Goal: Information Seeking & Learning: Find specific fact

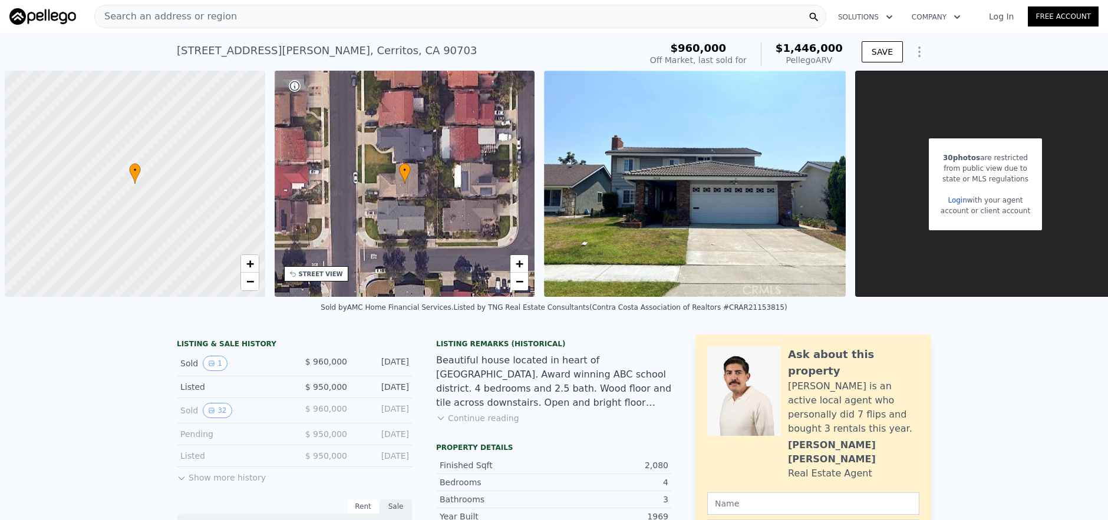
click at [292, 17] on div "Search an address or region" at bounding box center [460, 17] width 732 height 24
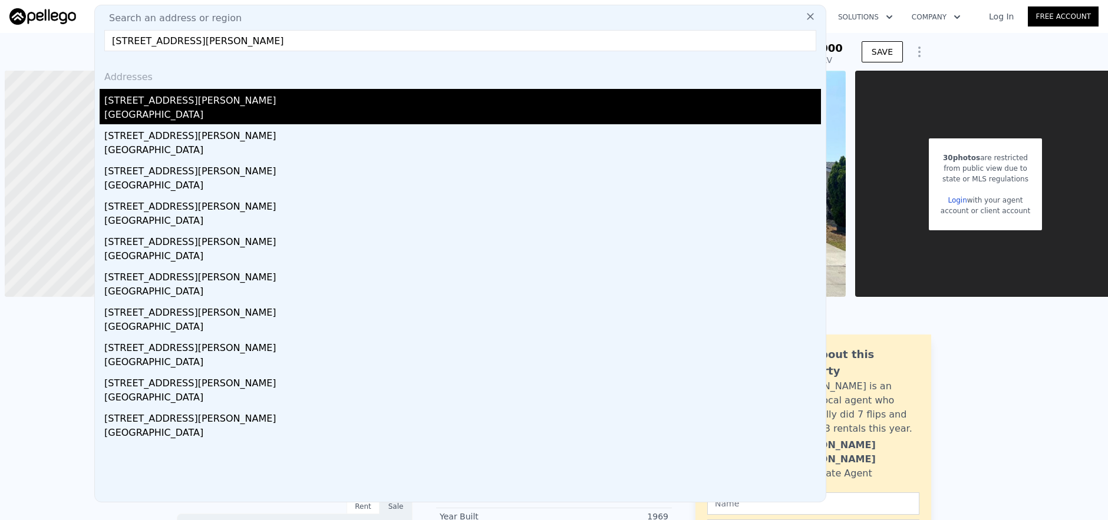
type input "[STREET_ADDRESS][PERSON_NAME]"
click at [309, 101] on div "[STREET_ADDRESS][PERSON_NAME]" at bounding box center [462, 98] width 717 height 19
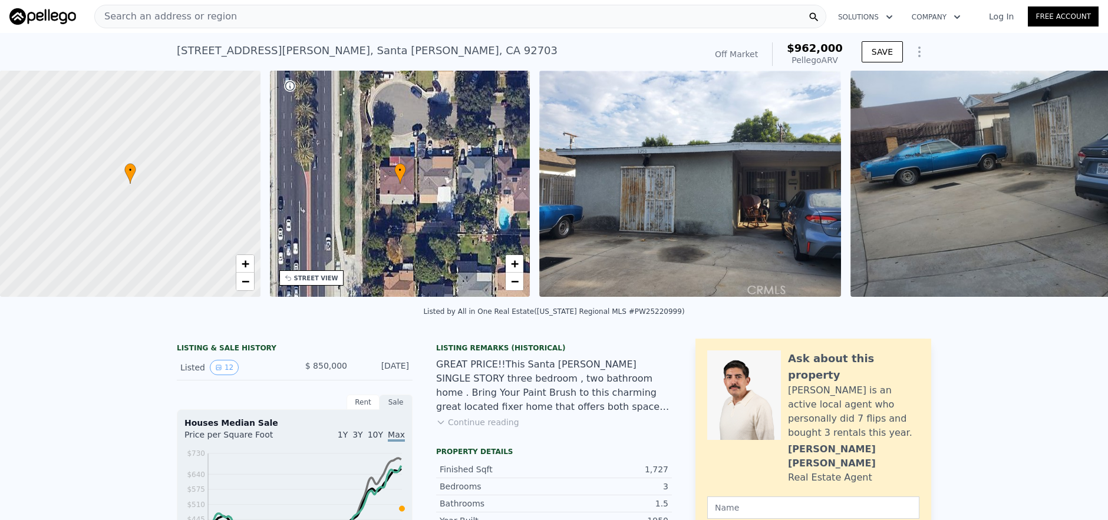
scroll to position [0, 5]
click at [552, 22] on div "Search an address or region" at bounding box center [460, 17] width 732 height 24
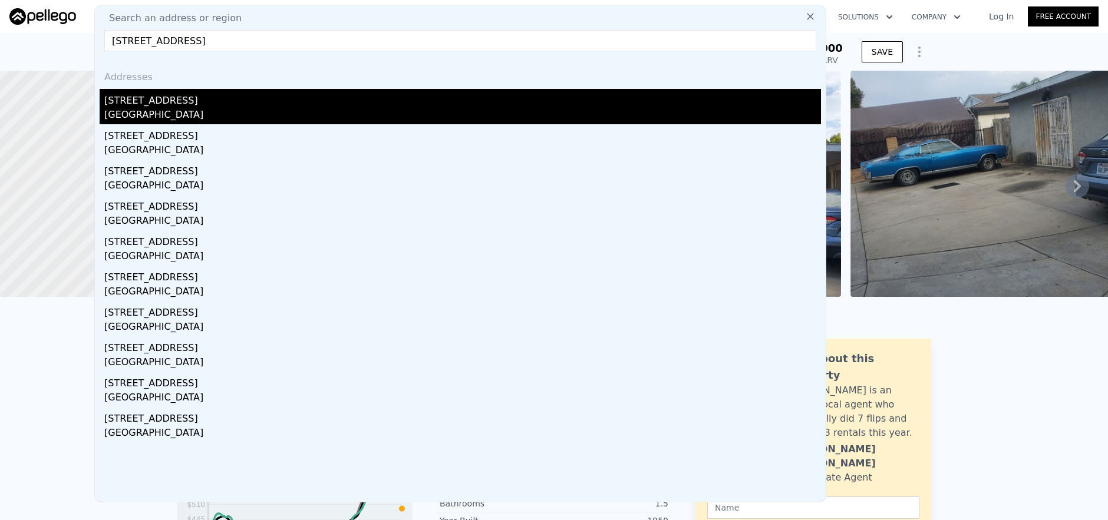
type input "[STREET_ADDRESS]"
click at [492, 94] on div "[STREET_ADDRESS]" at bounding box center [462, 98] width 717 height 19
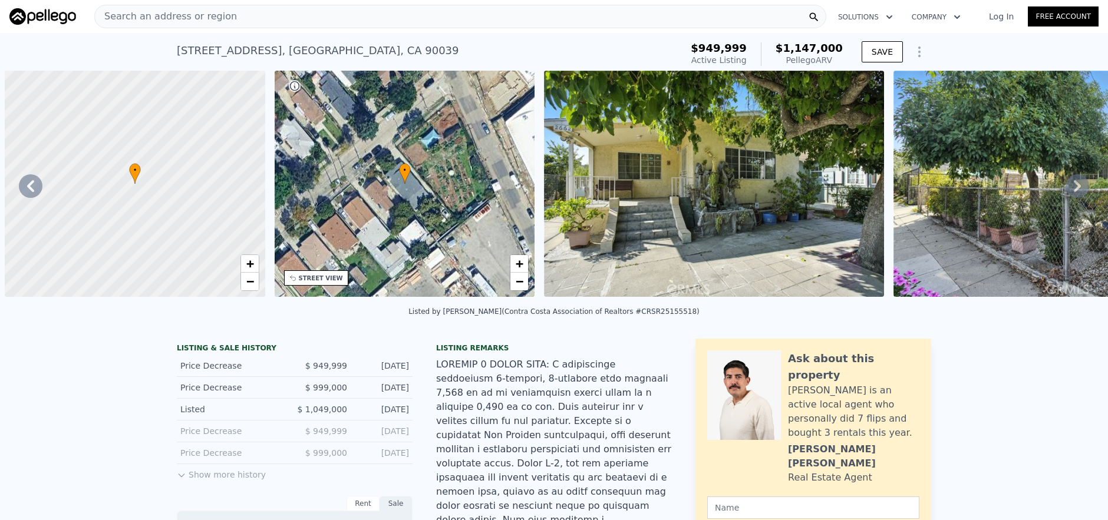
scroll to position [0, 275]
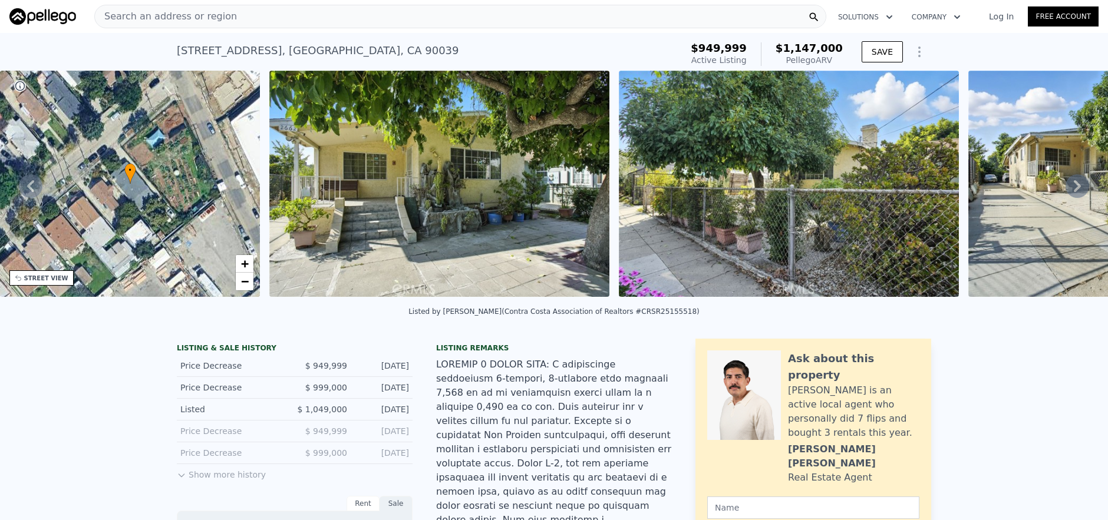
click at [289, 10] on div "Search an address or region" at bounding box center [460, 17] width 732 height 24
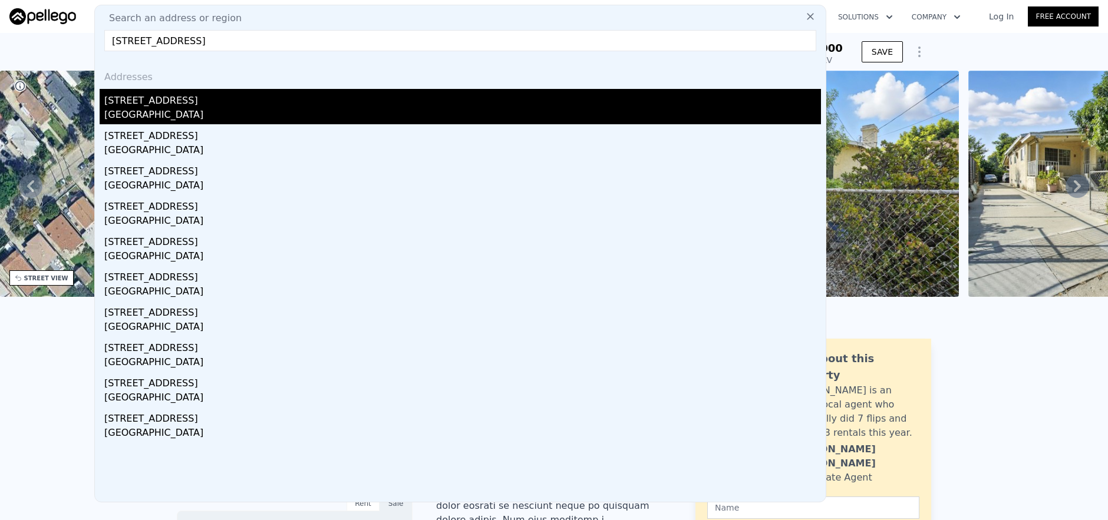
type input "[STREET_ADDRESS]"
click at [282, 98] on div "[STREET_ADDRESS]" at bounding box center [462, 98] width 717 height 19
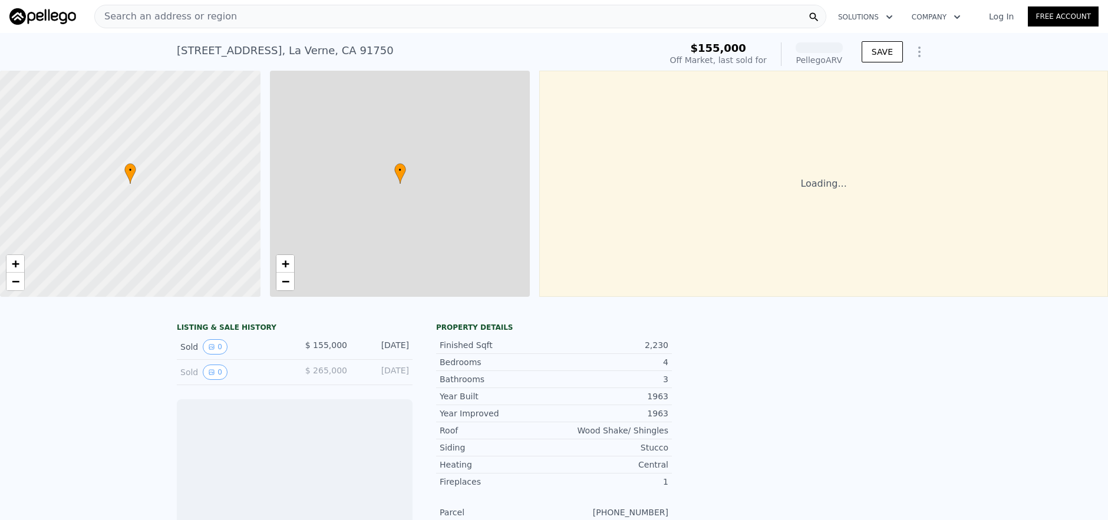
scroll to position [0, 5]
